Goal: Task Accomplishment & Management: Manage account settings

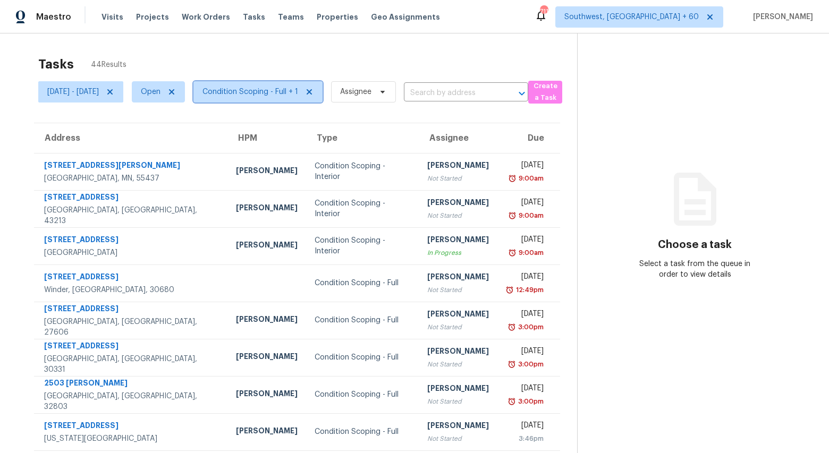
click at [297, 93] on span "Condition Scoping - Full + 1" at bounding box center [250, 92] width 96 height 11
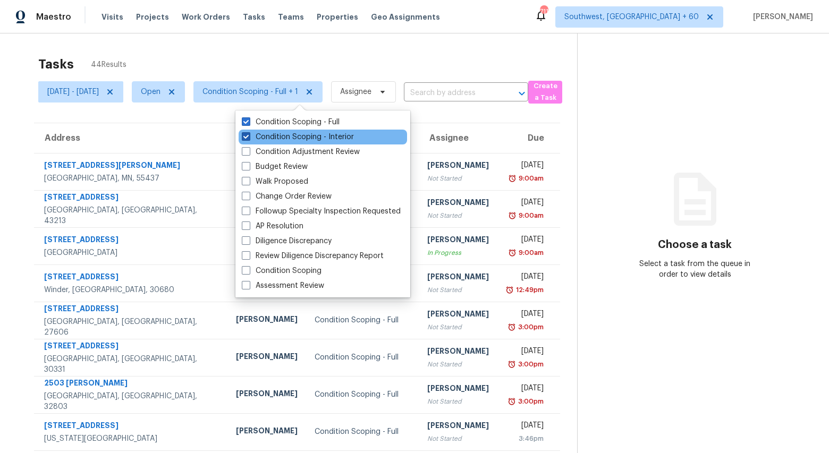
click at [294, 134] on label "Condition Scoping - Interior" at bounding box center [298, 137] width 112 height 11
click at [249, 134] on input "Condition Scoping - Interior" at bounding box center [245, 135] width 7 height 7
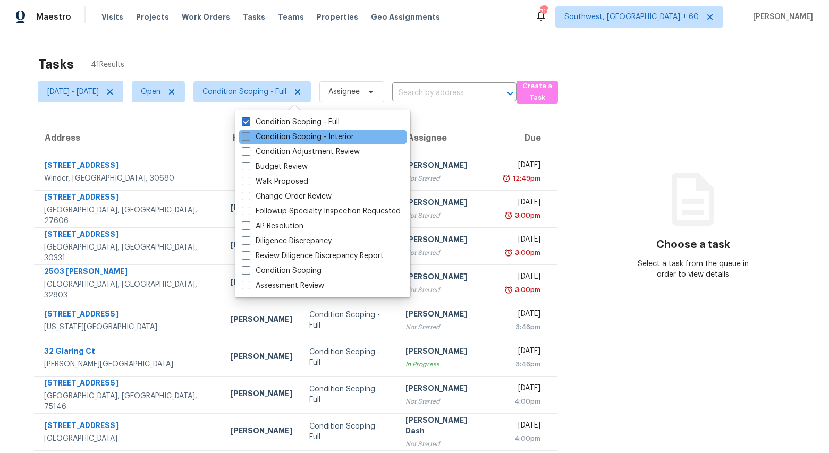
click at [294, 134] on label "Condition Scoping - Interior" at bounding box center [298, 137] width 112 height 11
click at [249, 134] on input "Condition Scoping - Interior" at bounding box center [245, 135] width 7 height 7
checkbox input "true"
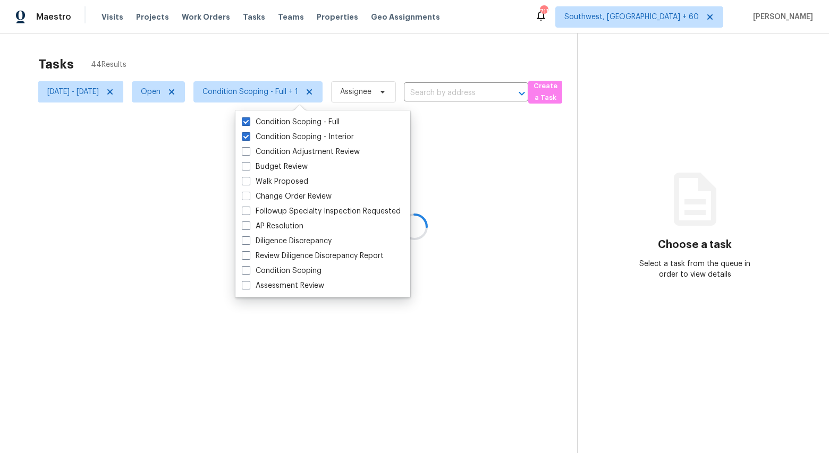
click at [235, 52] on div at bounding box center [414, 226] width 829 height 453
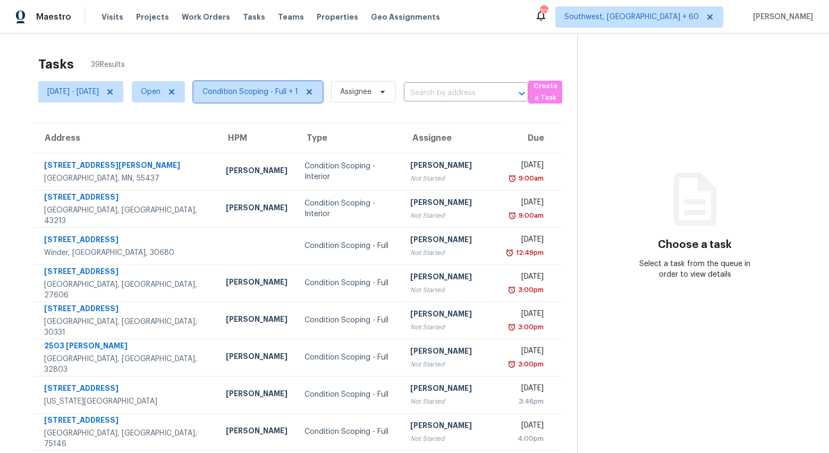
click at [279, 98] on span "Condition Scoping - Full + 1" at bounding box center [257, 91] width 129 height 21
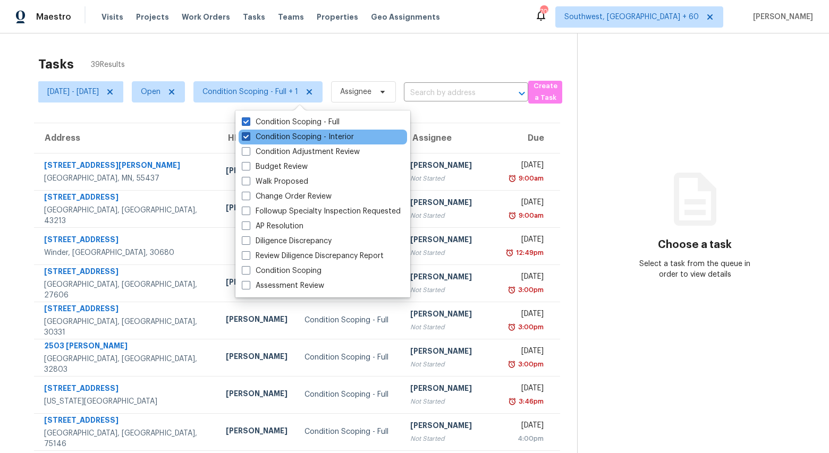
click at [277, 138] on label "Condition Scoping - Interior" at bounding box center [298, 137] width 112 height 11
click at [249, 138] on input "Condition Scoping - Interior" at bounding box center [245, 135] width 7 height 7
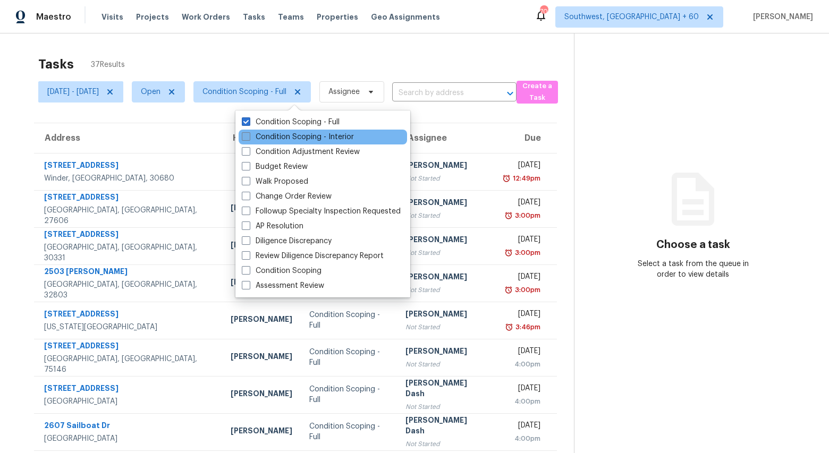
click at [277, 138] on label "Condition Scoping - Interior" at bounding box center [298, 137] width 112 height 11
click at [249, 138] on input "Condition Scoping - Interior" at bounding box center [245, 135] width 7 height 7
checkbox input "true"
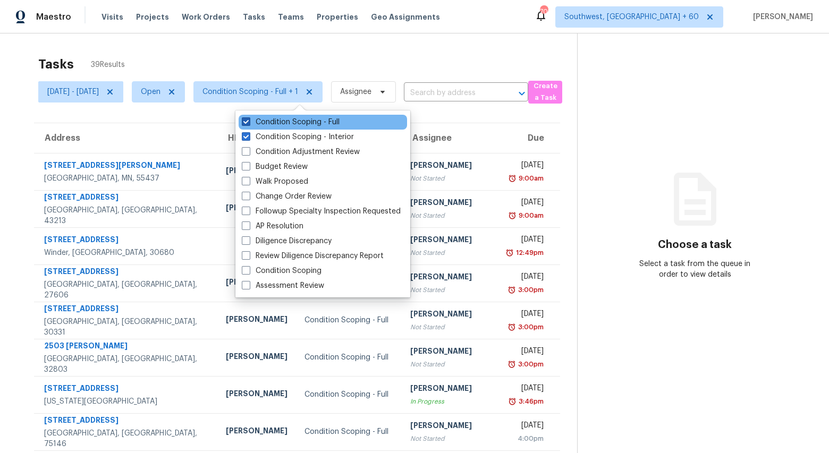
click at [272, 125] on label "Condition Scoping - Full" at bounding box center [291, 122] width 98 height 11
click at [249, 124] on input "Condition Scoping - Full" at bounding box center [245, 120] width 7 height 7
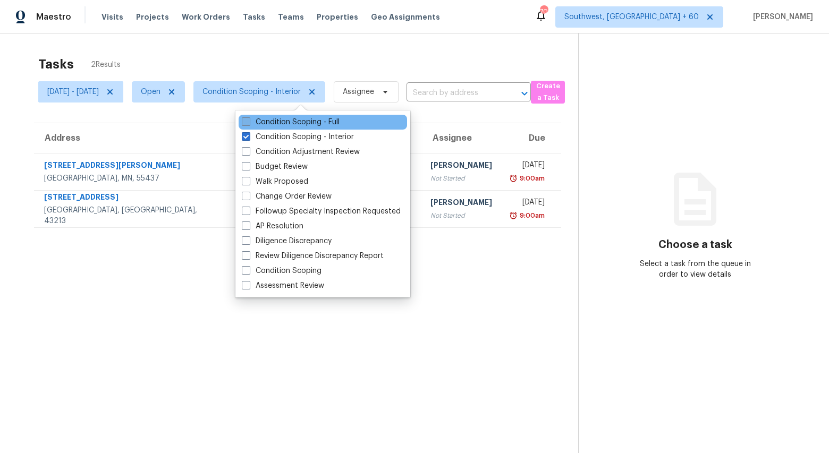
click at [272, 125] on label "Condition Scoping - Full" at bounding box center [291, 122] width 98 height 11
click at [249, 124] on input "Condition Scoping - Full" at bounding box center [245, 120] width 7 height 7
checkbox input "true"
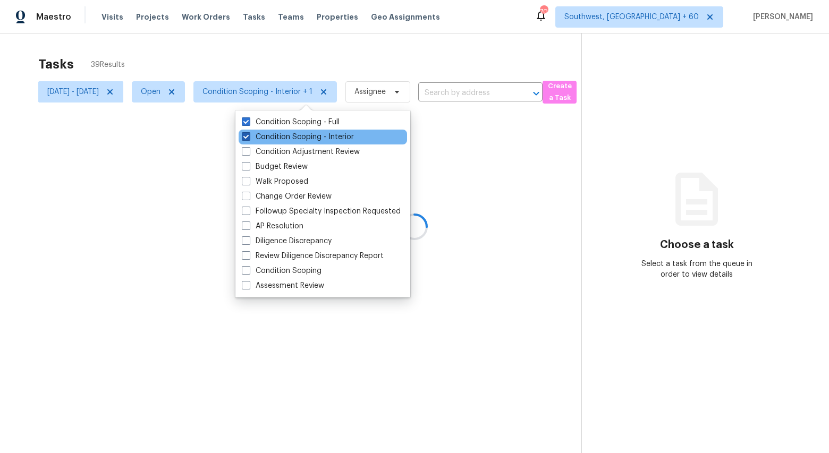
click at [274, 142] on label "Condition Scoping - Interior" at bounding box center [298, 137] width 112 height 11
click at [249, 139] on input "Condition Scoping - Interior" at bounding box center [245, 135] width 7 height 7
checkbox input "false"
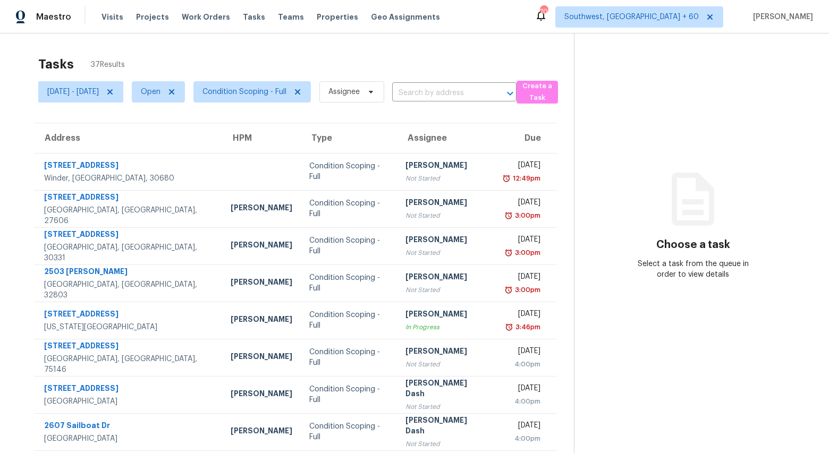
click at [241, 49] on div "Tasks 37 Results Mon, Sep 29 - Mon, Sep 29 Open Condition Scoping - Full Assign…" at bounding box center [414, 293] width 829 height 520
click at [265, 89] on span "Condition Scoping - Full" at bounding box center [244, 92] width 84 height 11
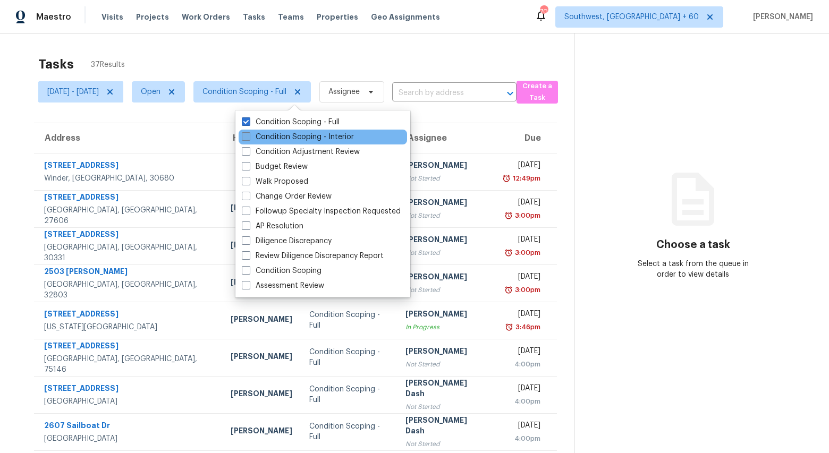
click at [267, 139] on label "Condition Scoping - Interior" at bounding box center [298, 137] width 112 height 11
click at [249, 139] on input "Condition Scoping - Interior" at bounding box center [245, 135] width 7 height 7
checkbox input "true"
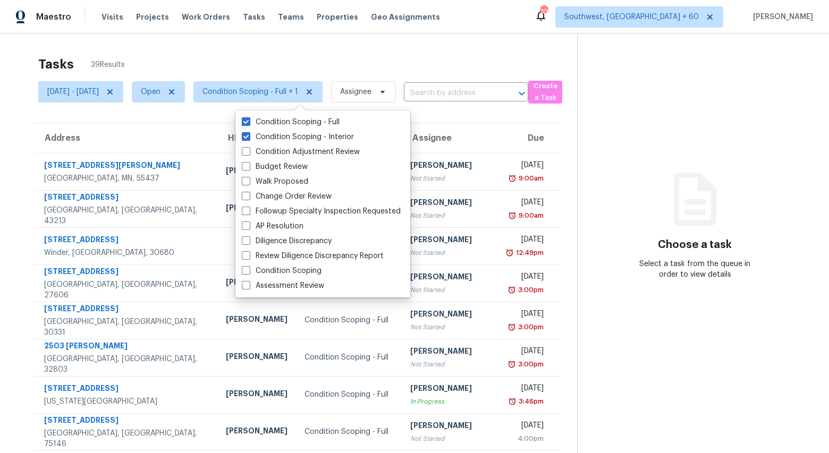
click at [222, 55] on div "Tasks 39 Results" at bounding box center [307, 64] width 539 height 28
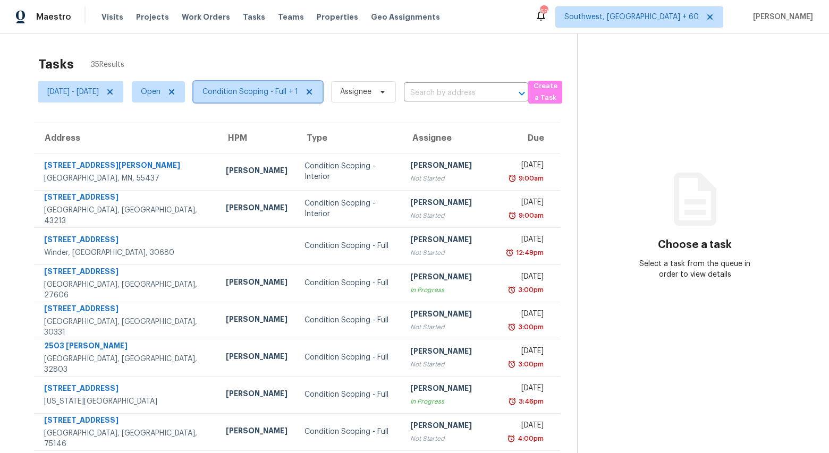
click at [293, 99] on span "Condition Scoping - Full + 1" at bounding box center [257, 91] width 129 height 21
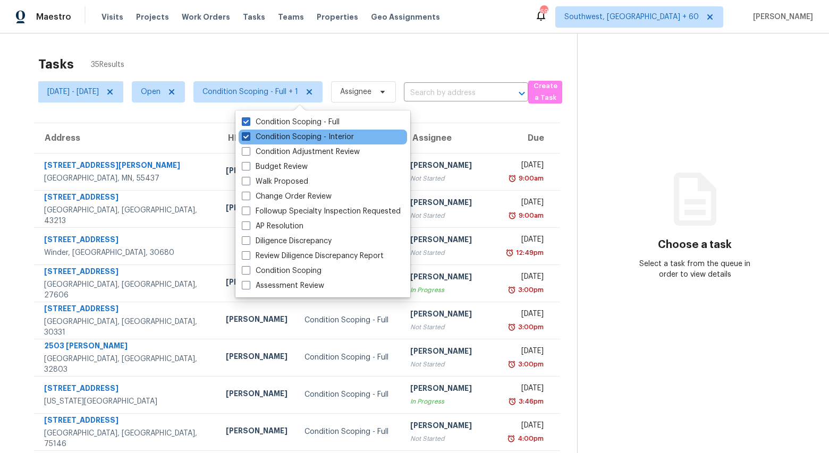
click at [289, 137] on label "Condition Scoping - Interior" at bounding box center [298, 137] width 112 height 11
click at [249, 137] on input "Condition Scoping - Interior" at bounding box center [245, 135] width 7 height 7
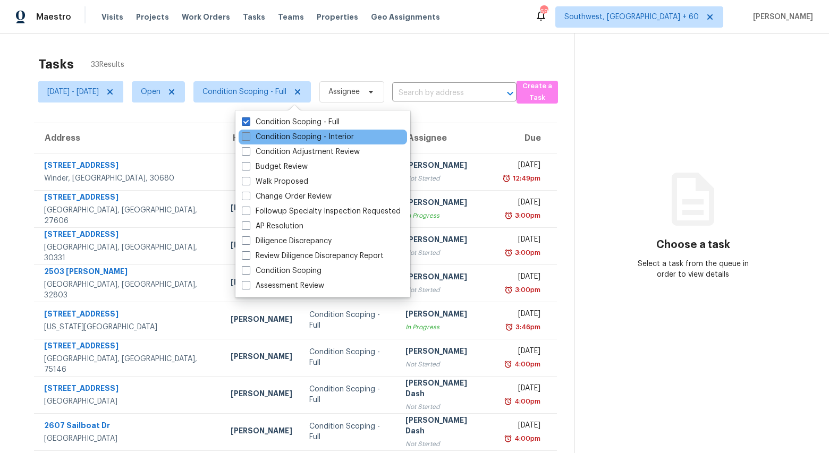
click at [289, 137] on label "Condition Scoping - Interior" at bounding box center [298, 137] width 112 height 11
click at [249, 137] on input "Condition Scoping - Interior" at bounding box center [245, 135] width 7 height 7
checkbox input "true"
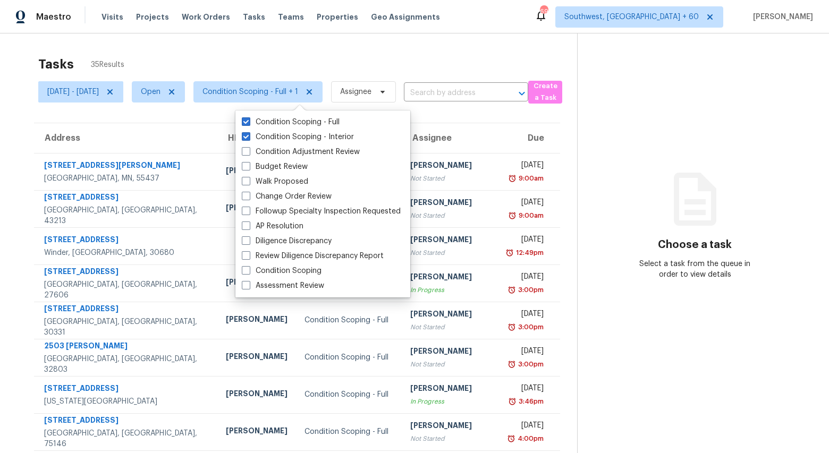
click at [172, 43] on div "Tasks 35 Results Mon, Sep 29 - Mon, Sep 29 Open Condition Scoping - Full + 1 As…" at bounding box center [414, 293] width 829 height 520
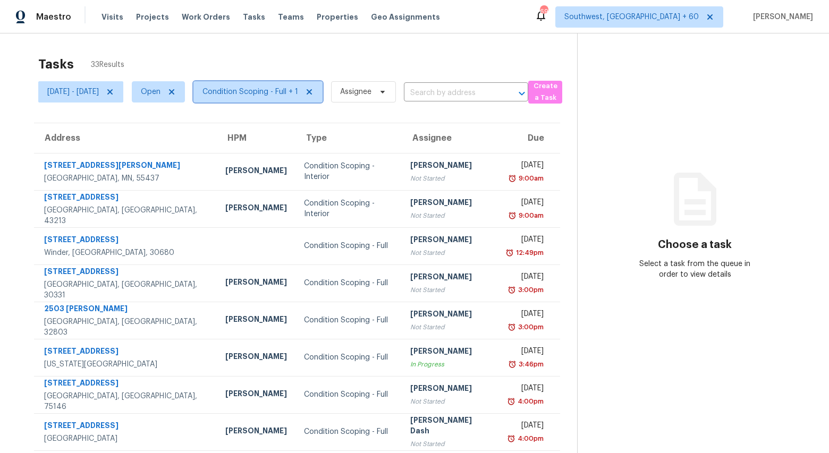
click at [281, 97] on span "Condition Scoping - Full + 1" at bounding box center [250, 92] width 96 height 11
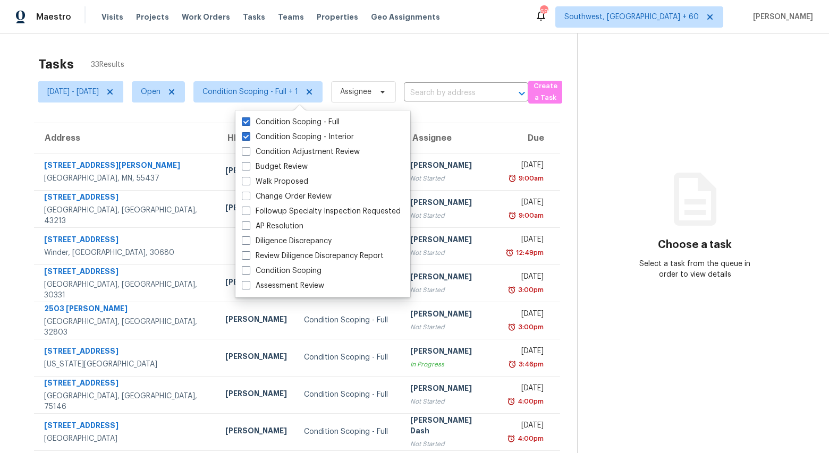
click at [239, 51] on div "Tasks 33 Results" at bounding box center [307, 64] width 539 height 28
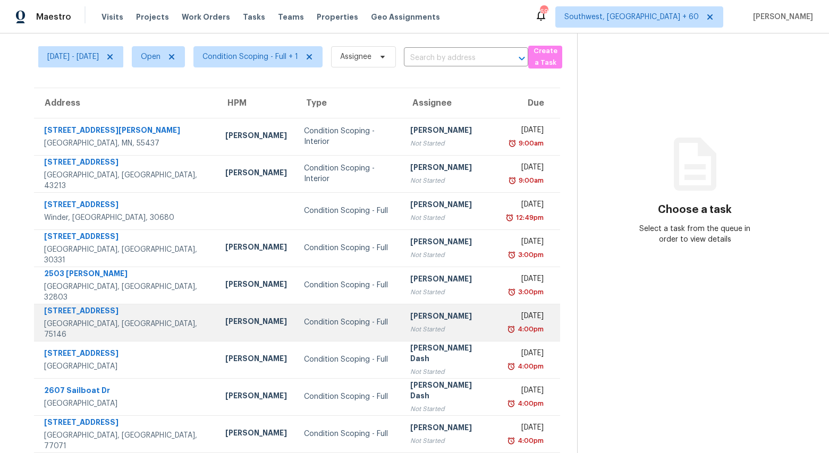
scroll to position [100, 0]
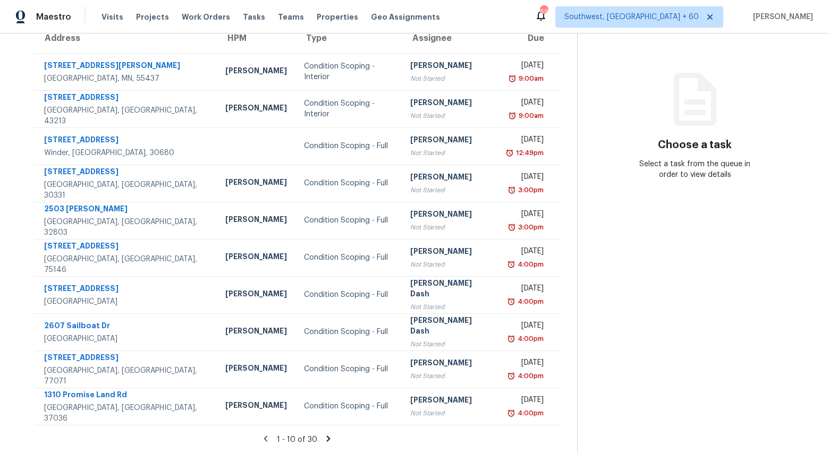
click at [330, 439] on icon at bounding box center [329, 439] width 4 height 6
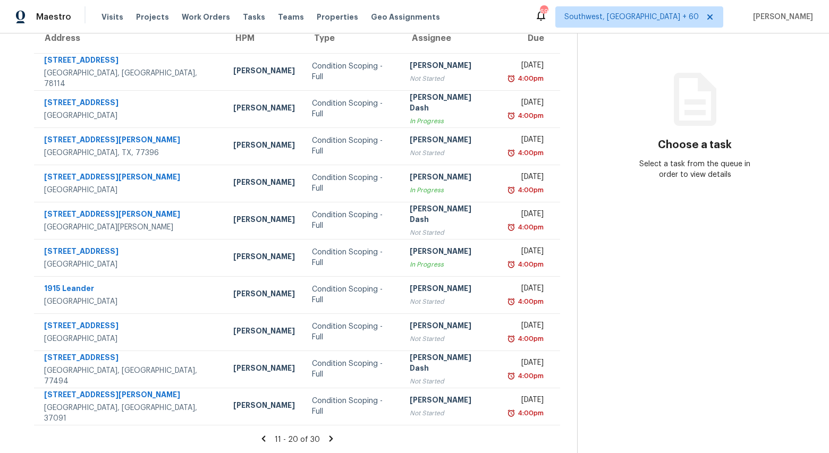
click at [333, 439] on icon at bounding box center [331, 439] width 4 height 6
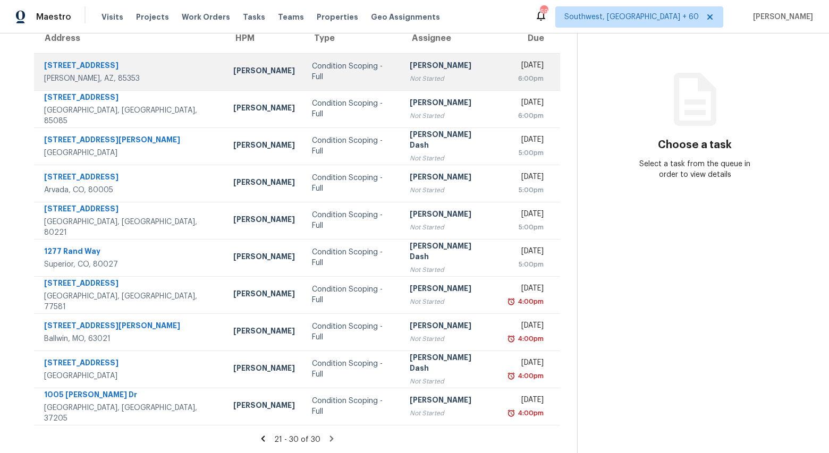
scroll to position [0, 0]
